Goal: Task Accomplishment & Management: Manage account settings

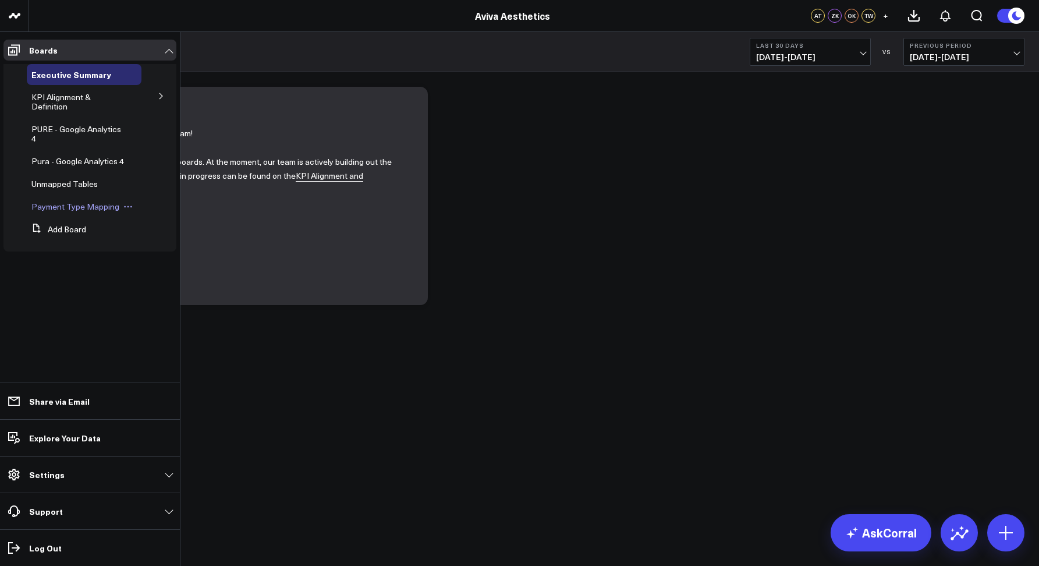
click at [129, 205] on icon at bounding box center [127, 206] width 9 height 9
click at [176, 262] on button "Duplicate Board" at bounding box center [179, 267] width 94 height 23
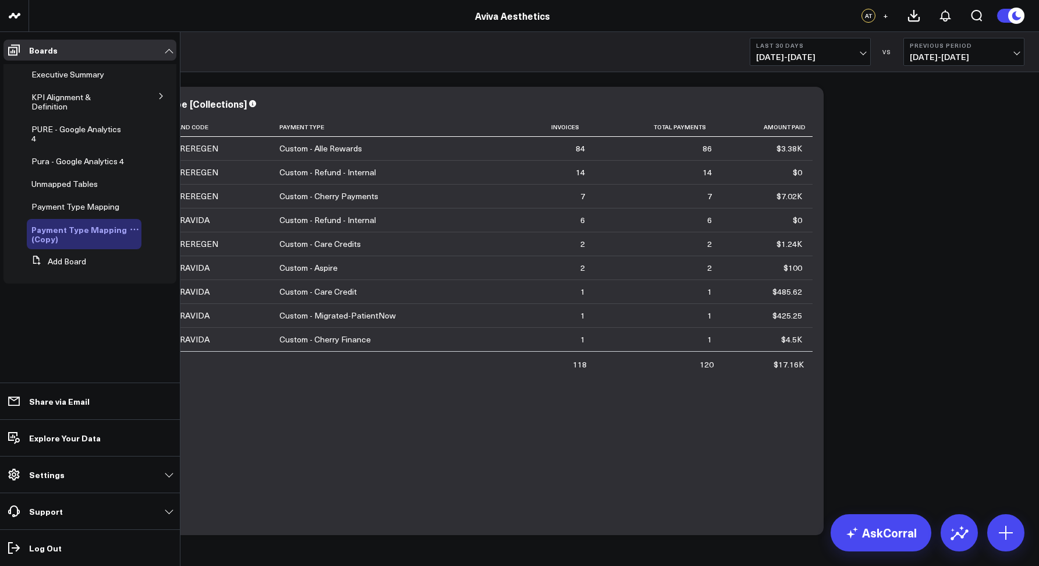
click at [133, 227] on icon at bounding box center [134, 229] width 9 height 9
click at [182, 310] on button "Delete Board" at bounding box center [190, 312] width 94 height 23
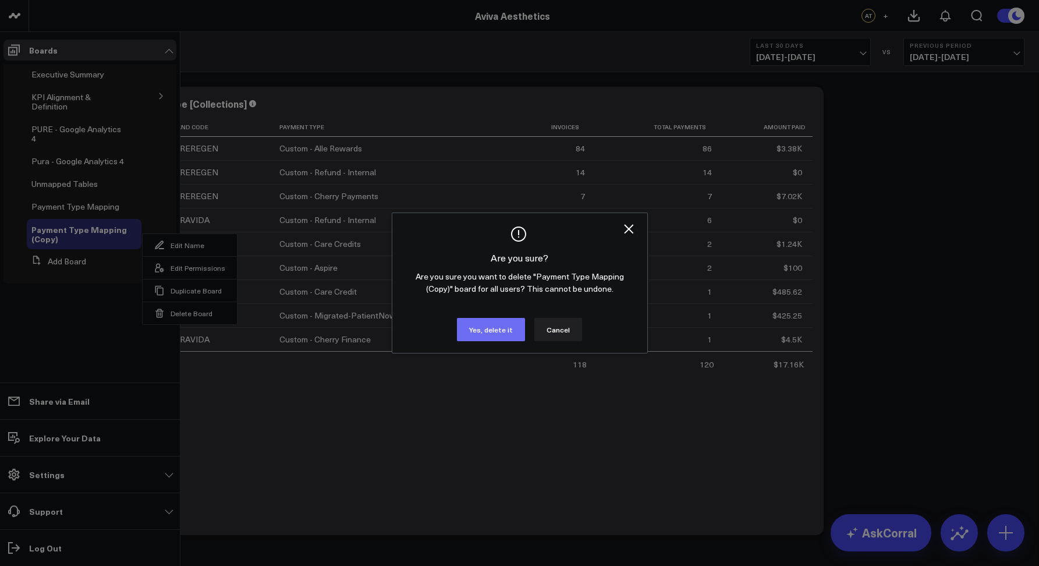
click at [469, 329] on button "Yes, delete it" at bounding box center [491, 329] width 68 height 23
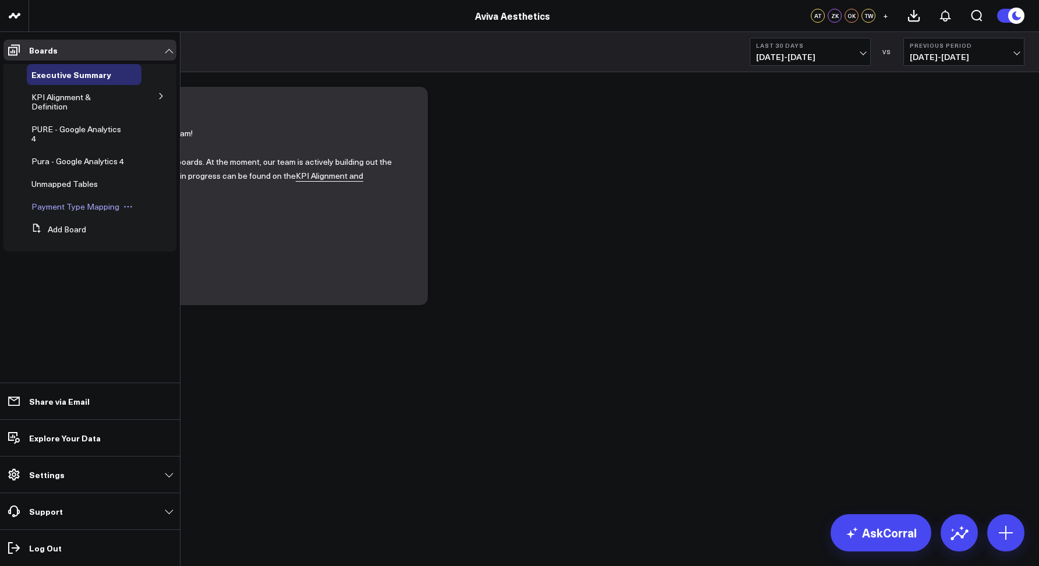
click at [99, 208] on span "Payment Type Mapping" at bounding box center [75, 206] width 88 height 11
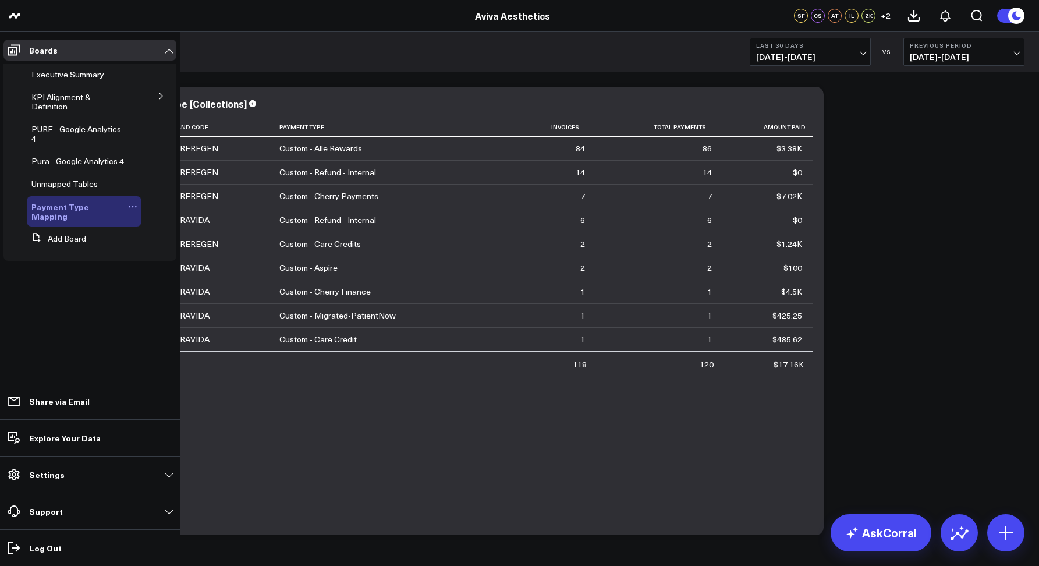
click at [131, 204] on icon at bounding box center [132, 206] width 9 height 9
click at [168, 266] on button "Duplicate Board" at bounding box center [183, 267] width 94 height 23
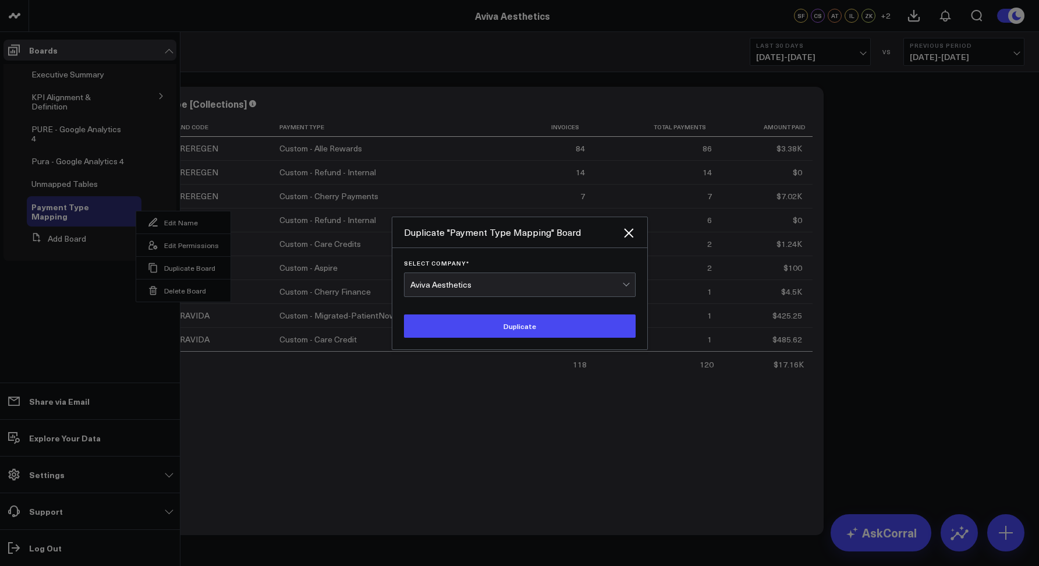
click at [422, 286] on div "Aviva Aesthetics" at bounding box center [516, 284] width 212 height 9
